Goal: Navigation & Orientation: Find specific page/section

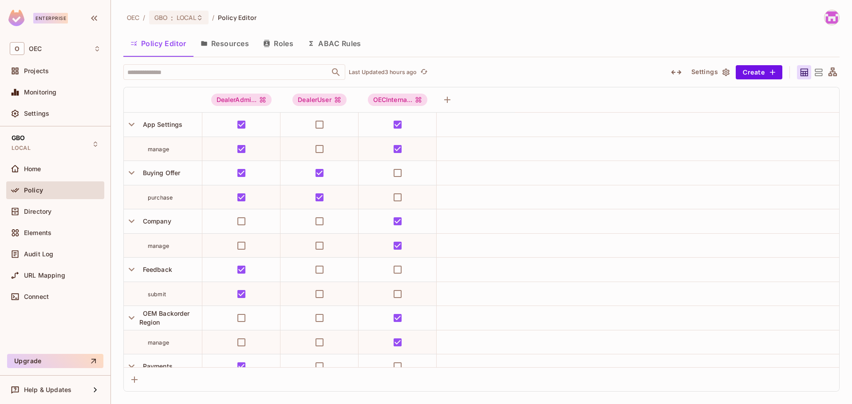
click at [211, 47] on button "Resources" at bounding box center [225, 43] width 63 height 22
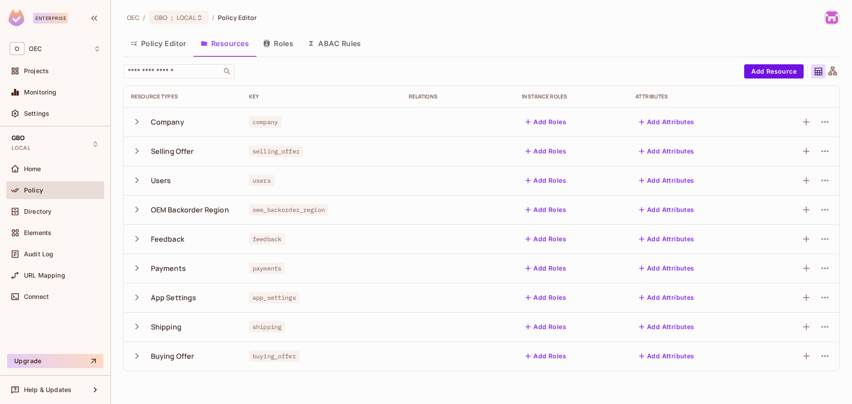
click at [135, 293] on icon "button" at bounding box center [137, 298] width 12 height 12
click at [287, 44] on button "Roles" at bounding box center [278, 43] width 44 height 22
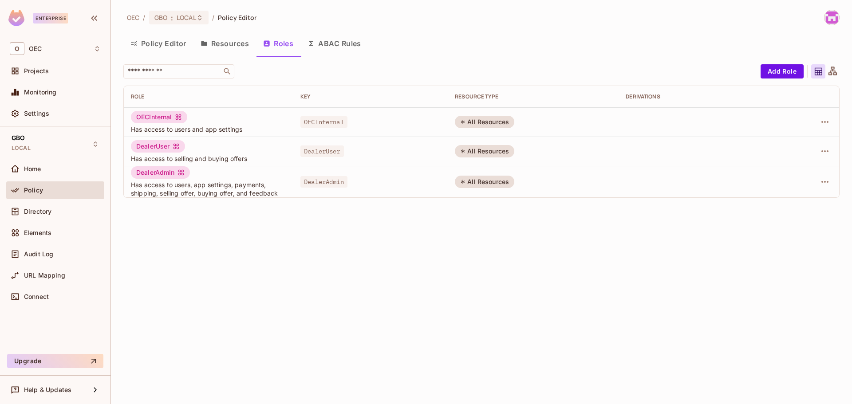
click at [157, 47] on button "Policy Editor" at bounding box center [158, 43] width 70 height 22
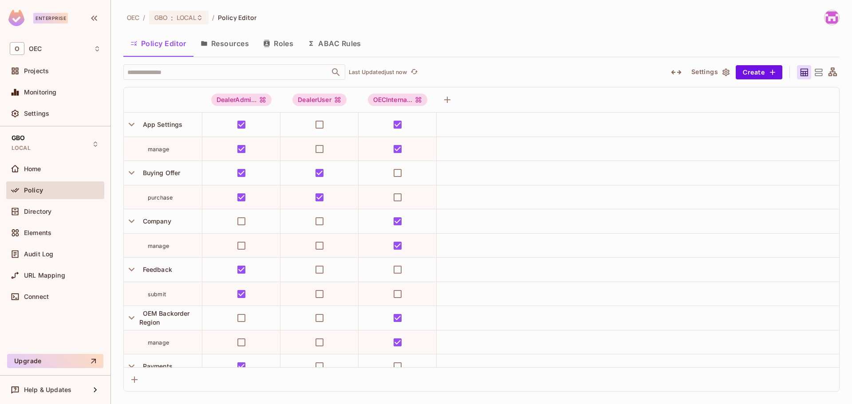
click at [153, 151] on span "manage" at bounding box center [158, 149] width 21 height 7
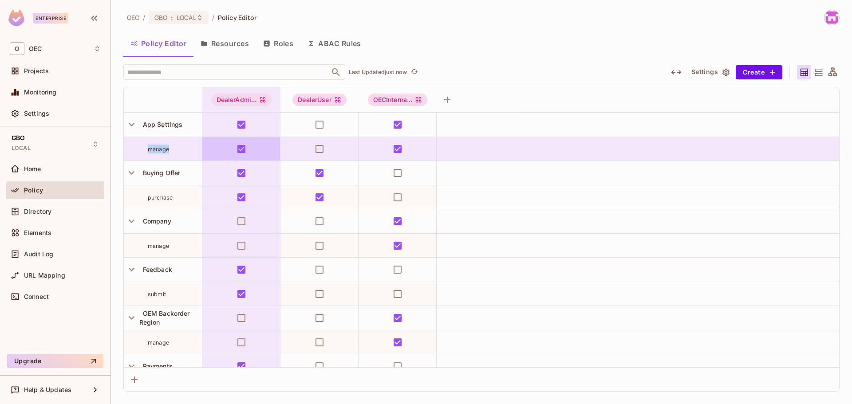
click at [265, 146] on td at bounding box center [241, 149] width 78 height 24
click at [265, 147] on td at bounding box center [241, 149] width 78 height 24
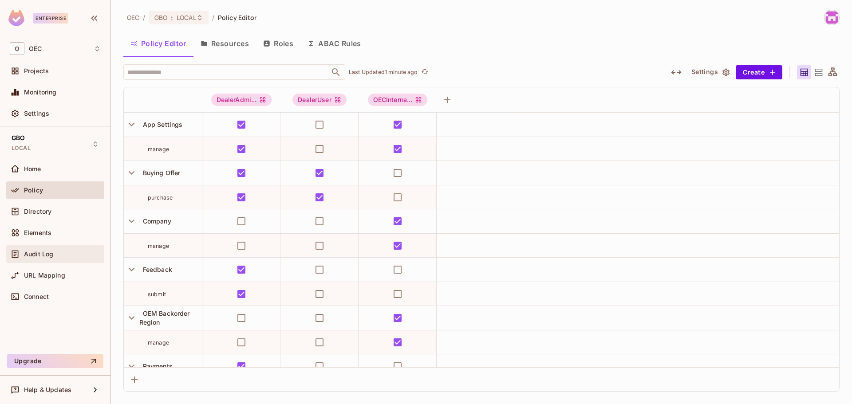
click at [53, 257] on div "Audit Log" at bounding box center [62, 254] width 77 height 7
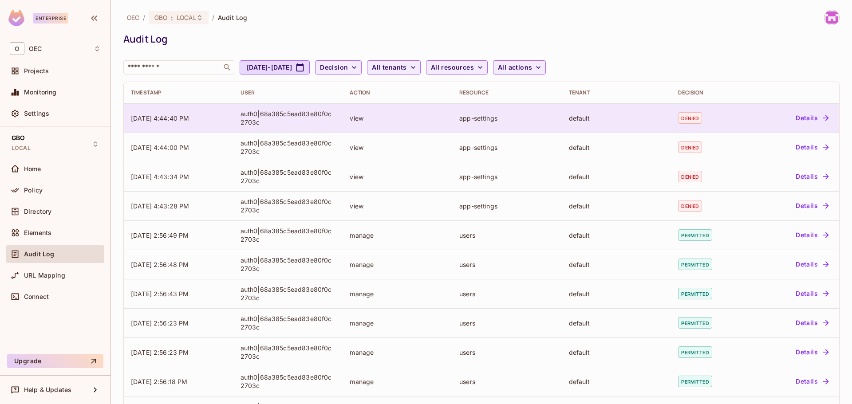
click at [807, 117] on button "Details" at bounding box center [812, 118] width 40 height 14
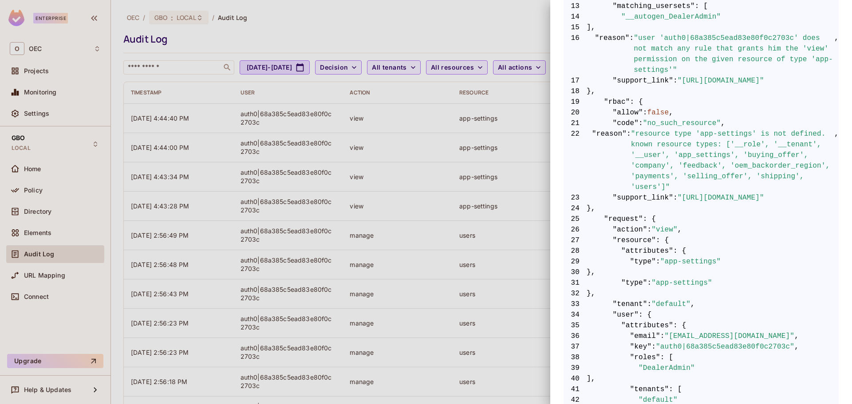
scroll to position [311, 0]
